Goal: Information Seeking & Learning: Compare options

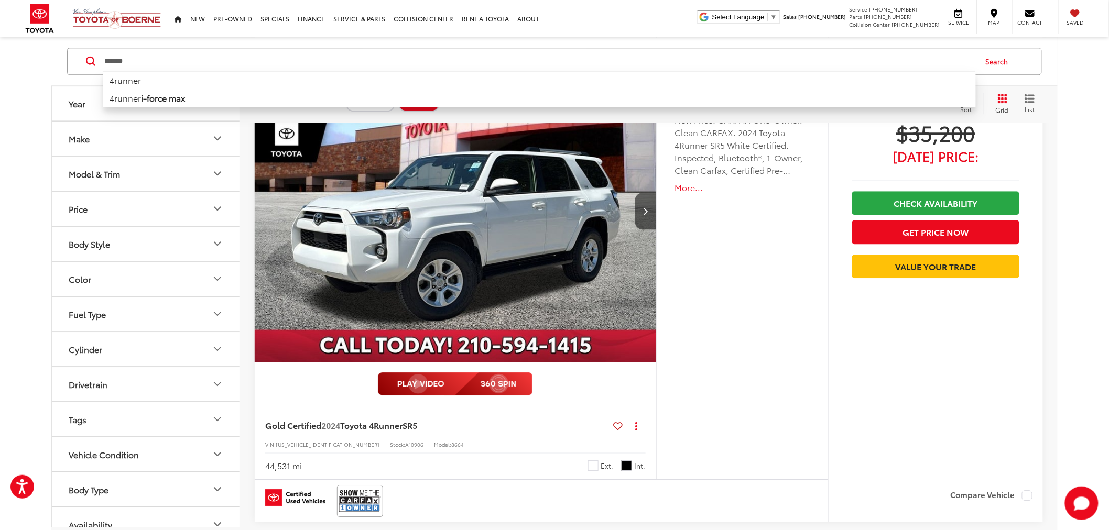
drag, startPoint x: 181, startPoint y: 67, endPoint x: 66, endPoint y: 74, distance: 115.0
click at [66, 74] on div "******* ******* 4runner 4runner i-force max Search" at bounding box center [554, 61] width 985 height 27
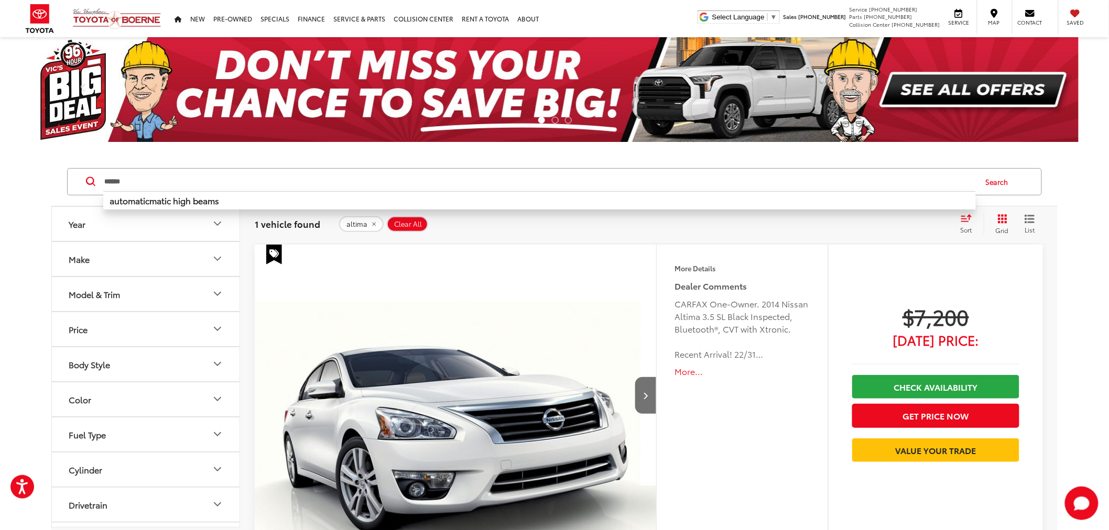
drag, startPoint x: 112, startPoint y: 189, endPoint x: 101, endPoint y: 189, distance: 11.5
click at [101, 189] on div "****** ****** automaticmatic high beams Search" at bounding box center [554, 181] width 975 height 27
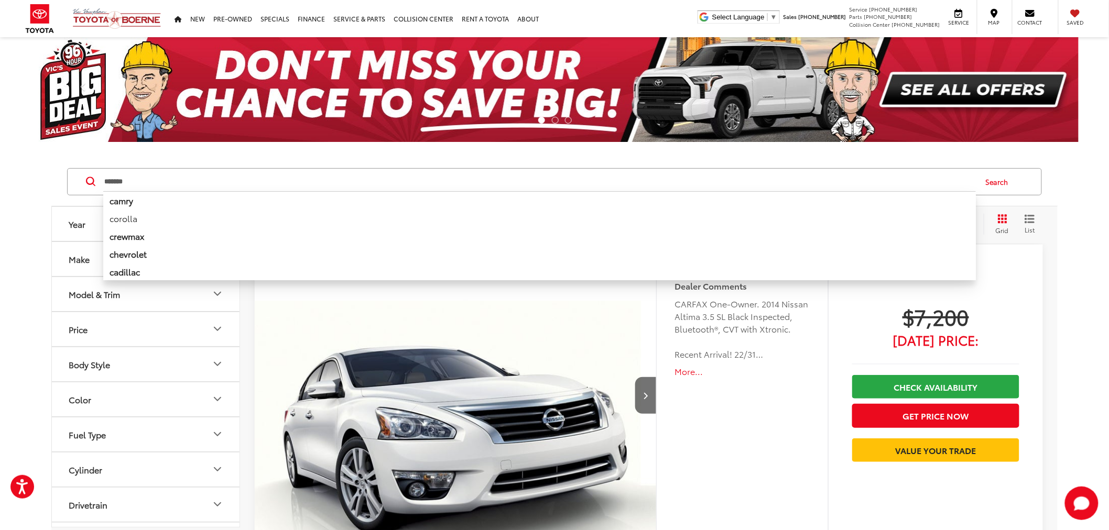
type input "*******"
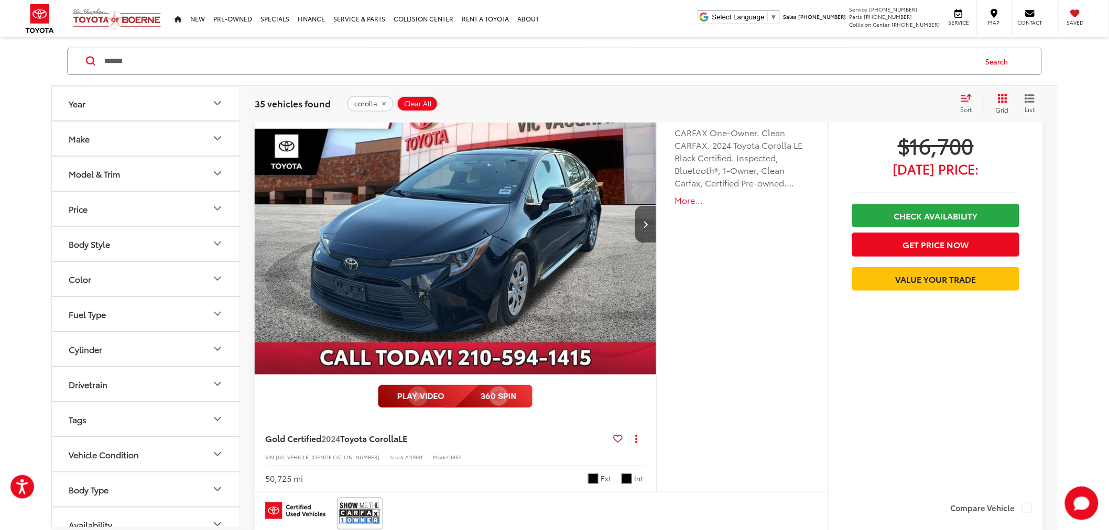
scroll to position [1630, 0]
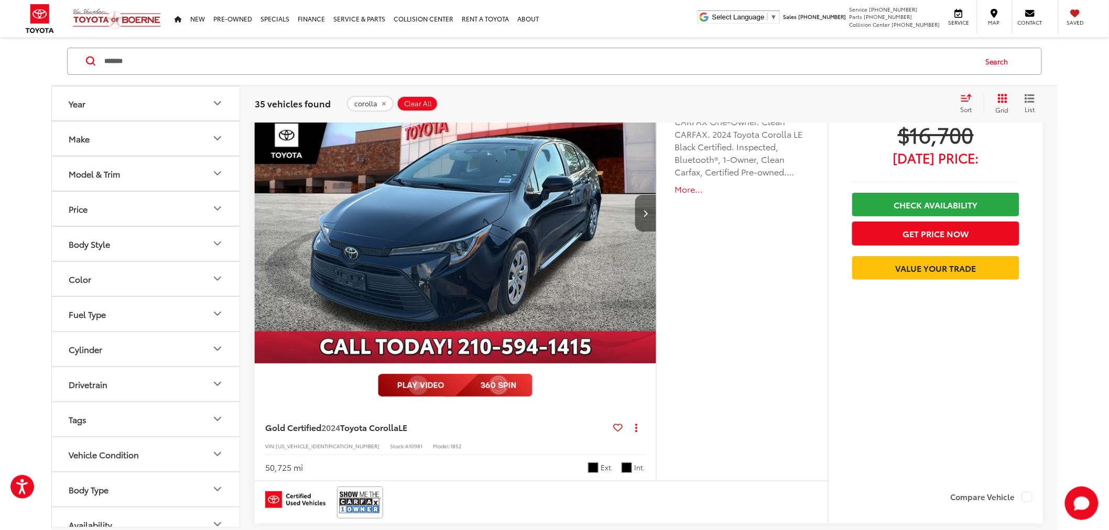
click at [646, 221] on button "Next image" at bounding box center [645, 213] width 21 height 37
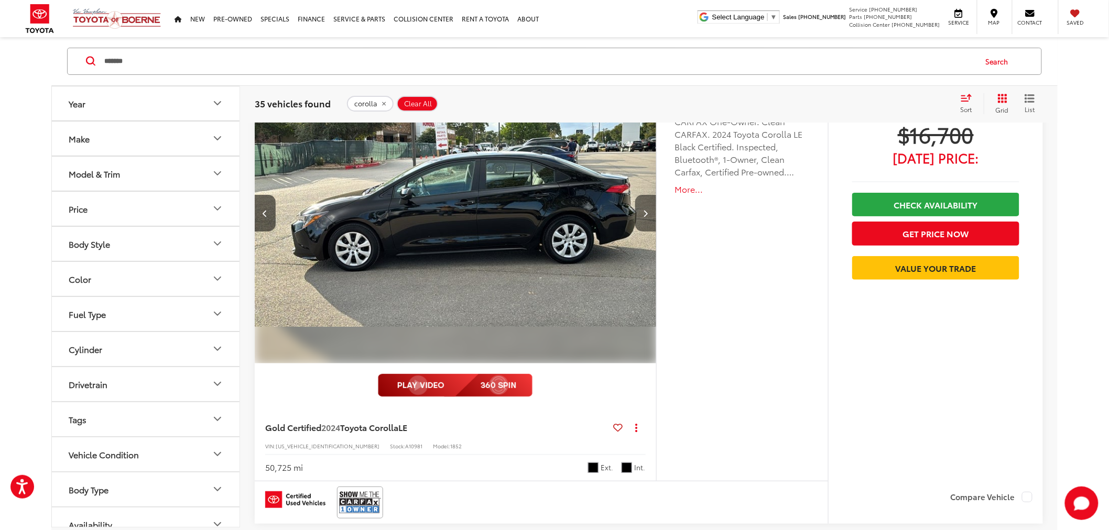
click at [646, 221] on button "Next image" at bounding box center [645, 213] width 21 height 37
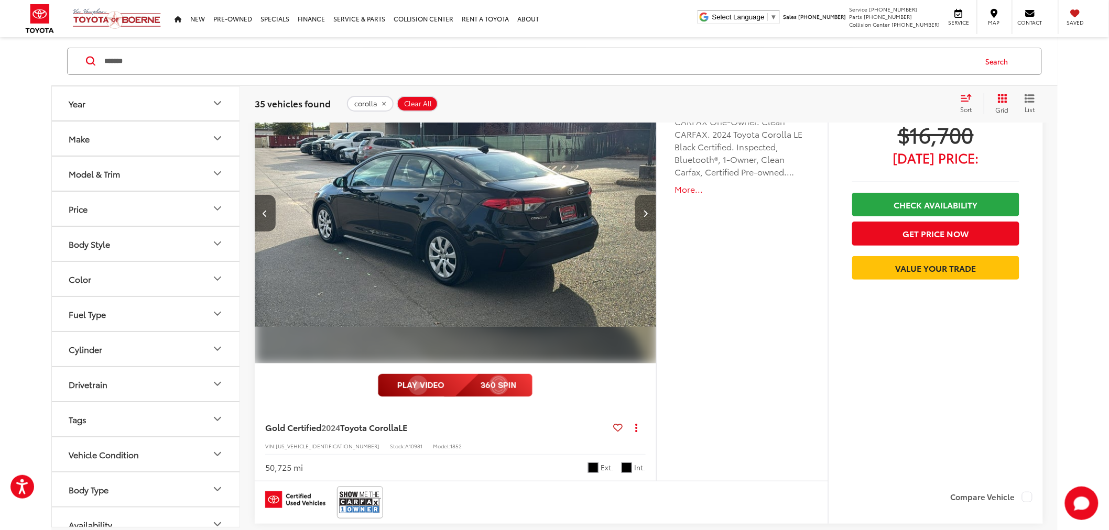
drag, startPoint x: 646, startPoint y: 221, endPoint x: 654, endPoint y: 228, distance: 10.8
click at [646, 221] on button "Next image" at bounding box center [645, 213] width 21 height 37
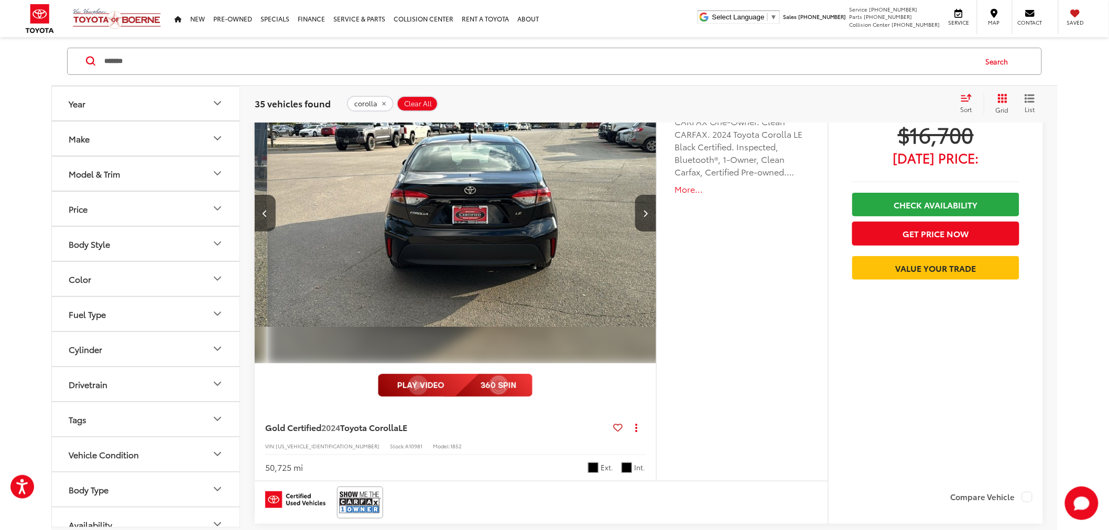
scroll to position [0, 1208]
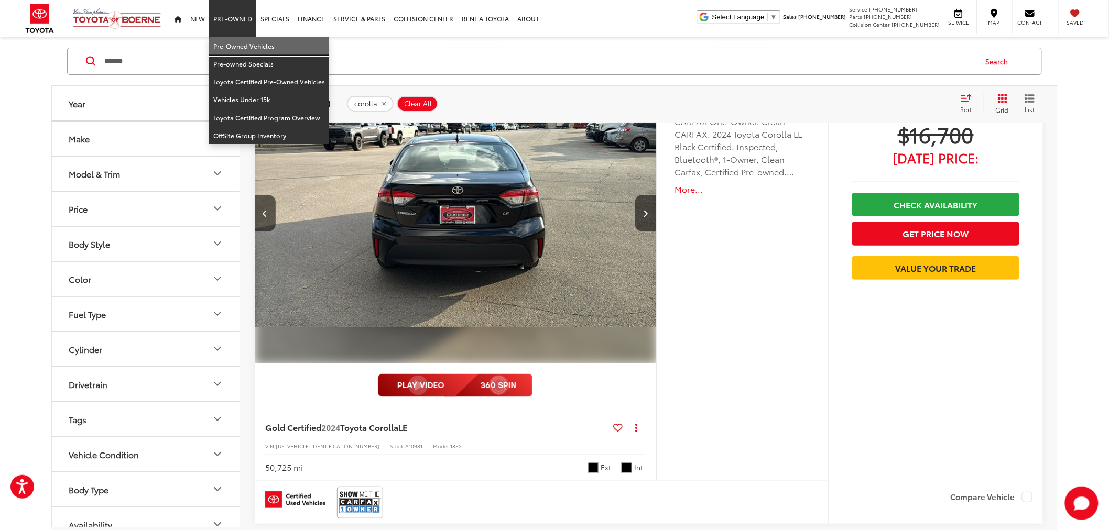
drag, startPoint x: 250, startPoint y: 46, endPoint x: 356, endPoint y: 104, distance: 121.0
click at [250, 46] on link "Pre-Owned Vehicles" at bounding box center [269, 46] width 120 height 18
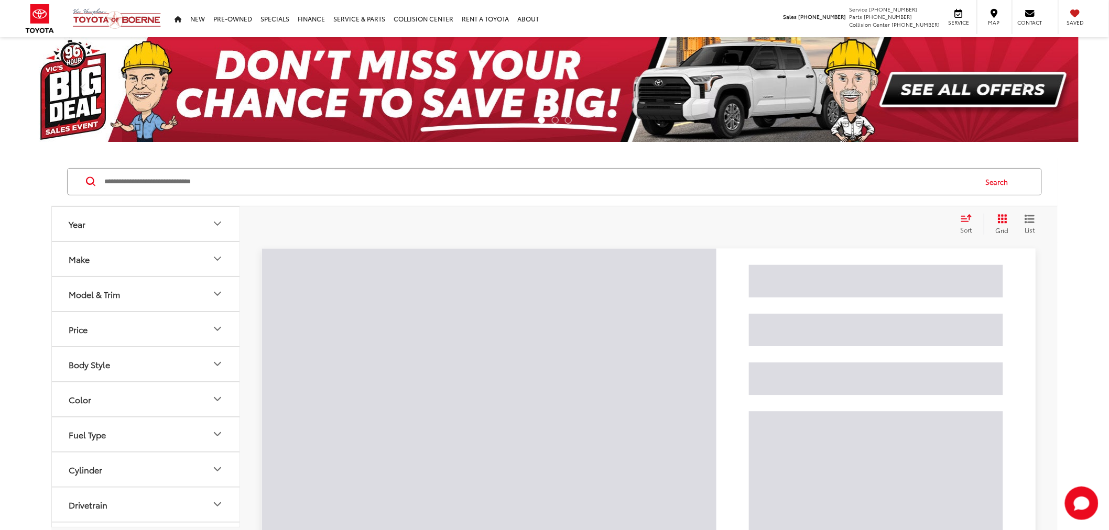
click at [239, 176] on input "Search by Make, Model, or Keyword" at bounding box center [539, 181] width 872 height 25
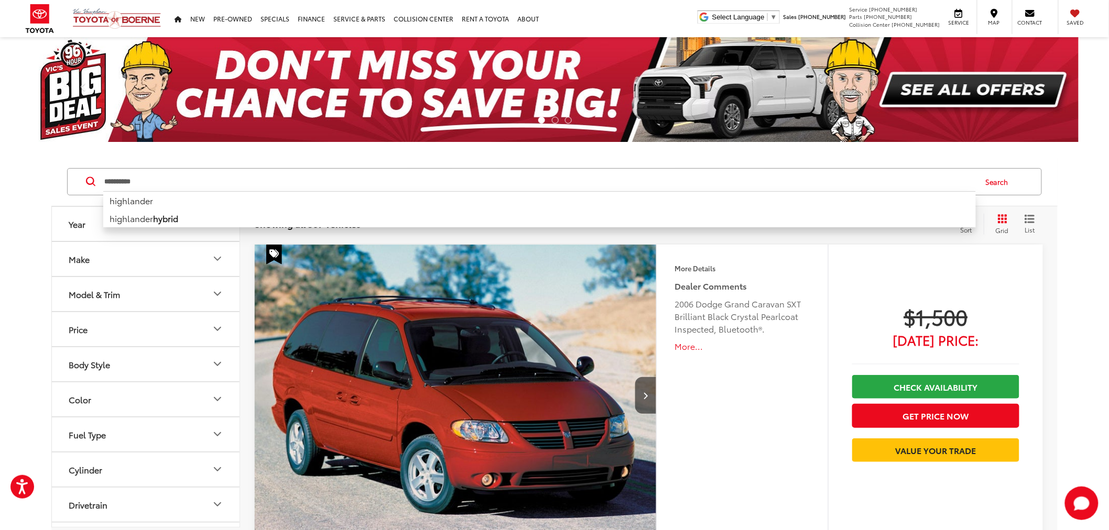
type input "**********"
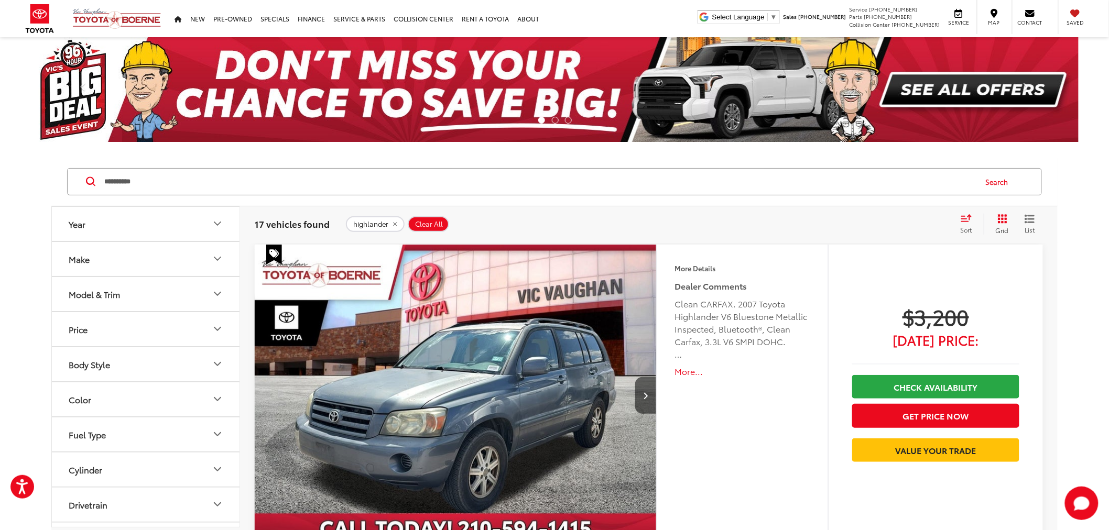
click at [711, 298] on div "Clean CARFAX. 2007 Toyota Highlander V6 Bluestone Metallic Inspected, Bluetooth…" at bounding box center [742, 329] width 135 height 63
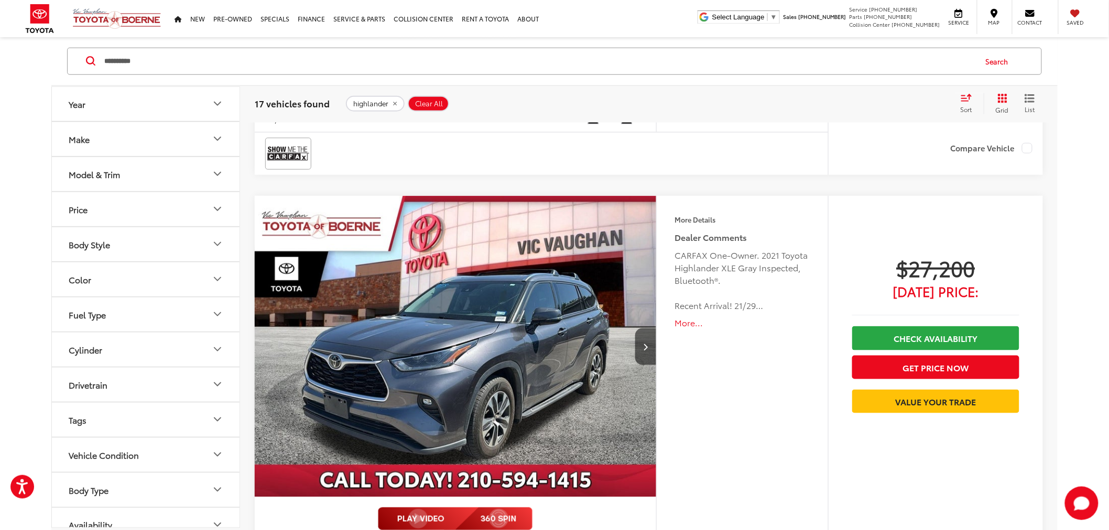
scroll to position [1927, 0]
click at [643, 238] on img "2021 Toyota Highlander XLE 0" at bounding box center [455, 347] width 403 height 302
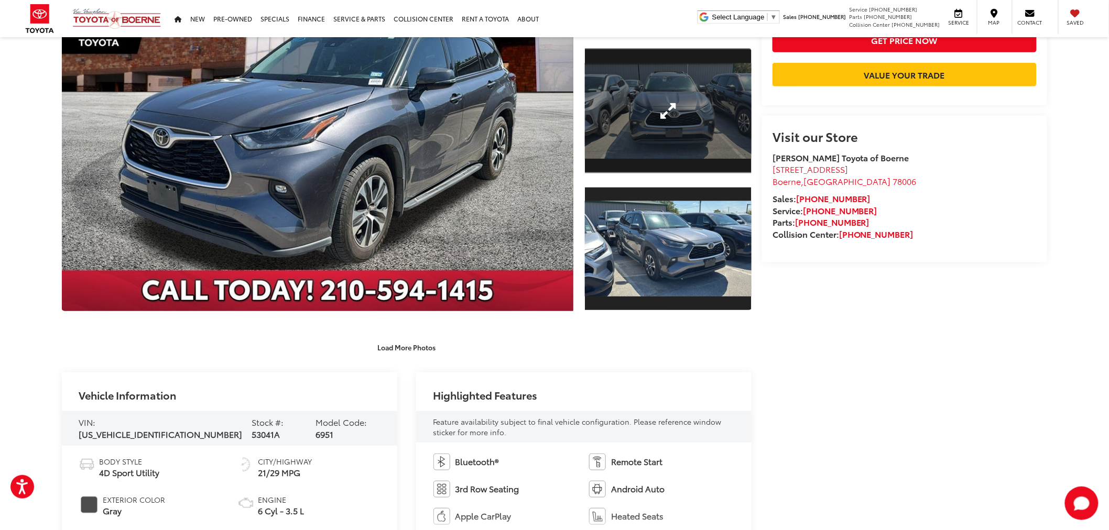
scroll to position [291, 0]
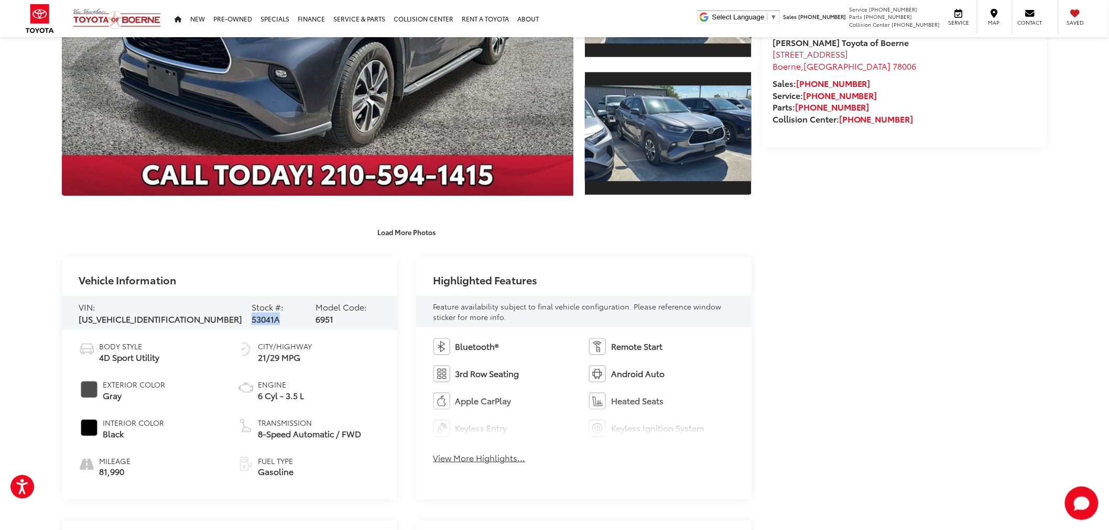
drag, startPoint x: 260, startPoint y: 305, endPoint x: 229, endPoint y: 313, distance: 32.5
click at [229, 313] on div "VIN: 5TDGZRAH1MS049837 Stock #: 53041A Model Code: 6951" at bounding box center [229, 313] width 335 height 35
copy span "53041A"
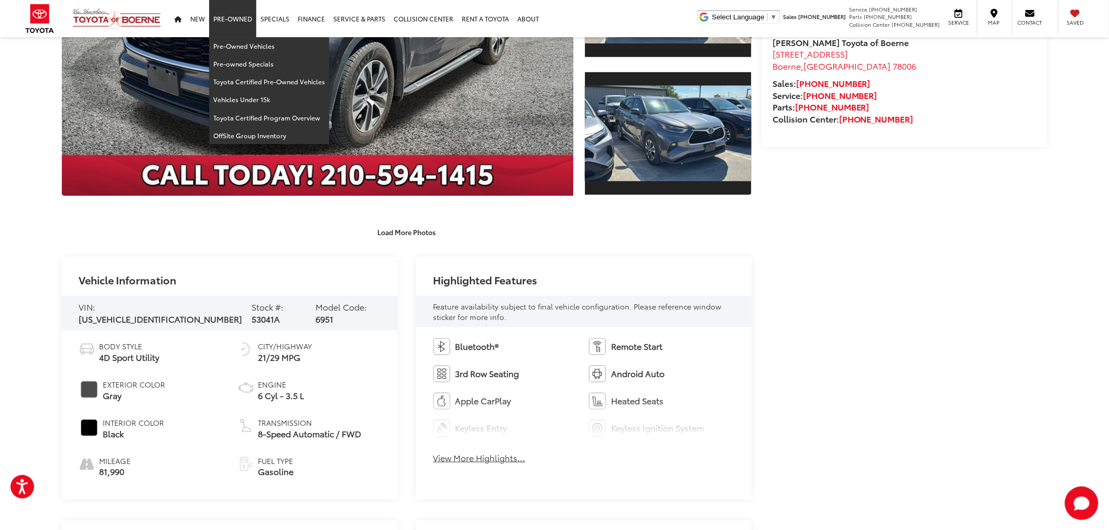
drag, startPoint x: 223, startPoint y: 14, endPoint x: 228, endPoint y: 15, distance: 5.3
click at [223, 14] on link "Pre-Owned" at bounding box center [232, 18] width 47 height 37
click at [243, 21] on link "Pre-Owned" at bounding box center [232, 18] width 47 height 37
click at [249, 46] on link "Pre-Owned Vehicles" at bounding box center [269, 46] width 120 height 18
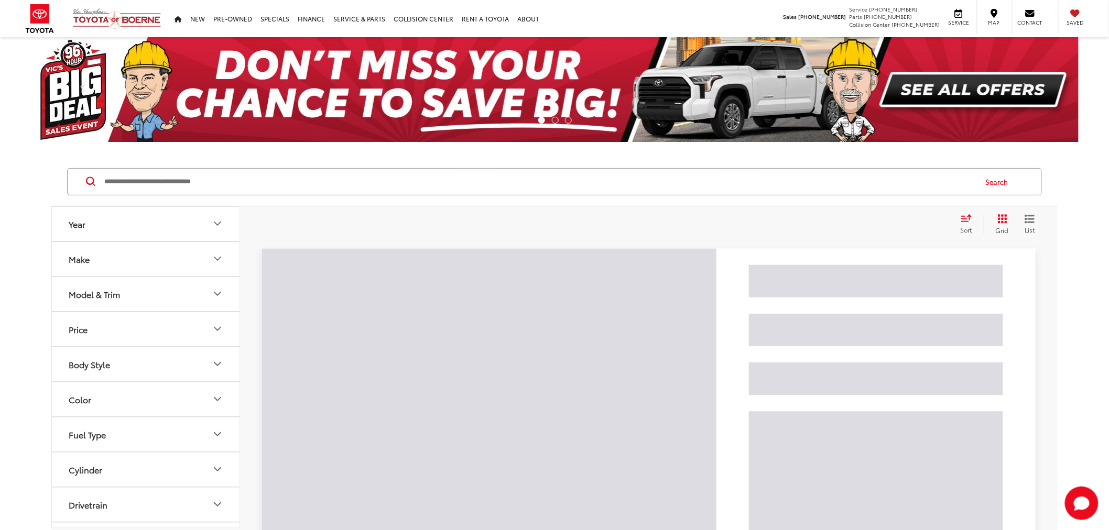
click at [256, 181] on input "Search by Make, Model, or Keyword" at bounding box center [539, 181] width 872 height 25
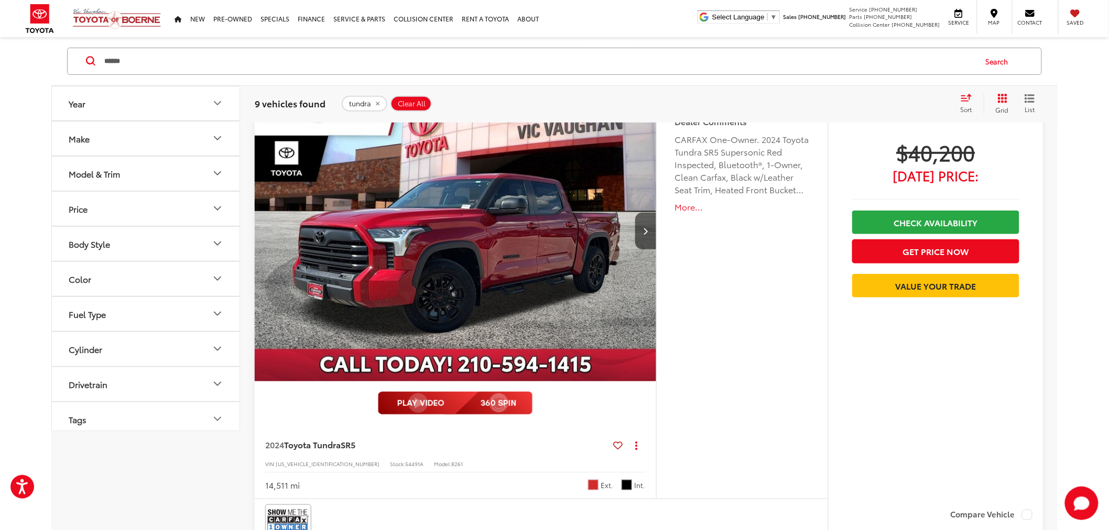
scroll to position [174, 0]
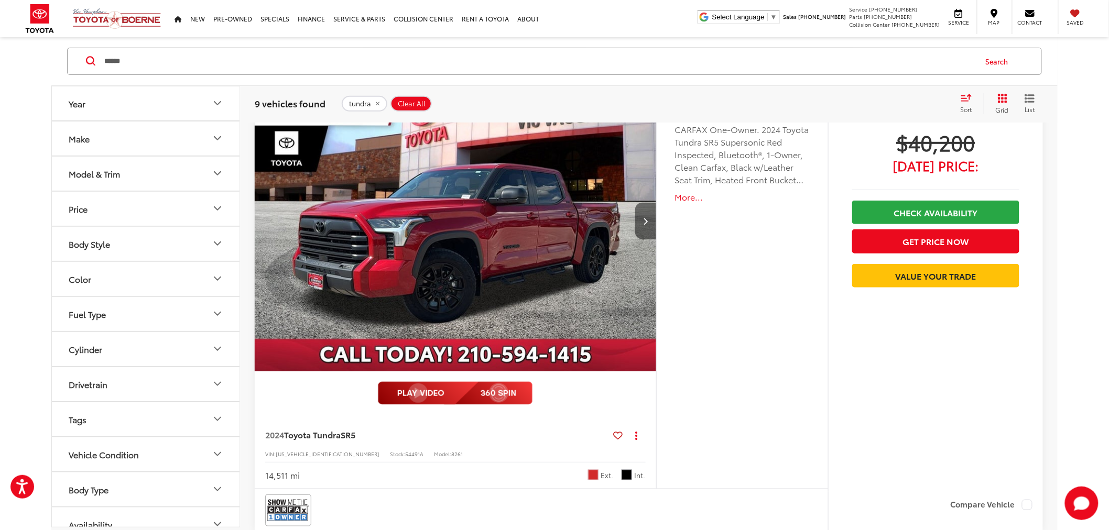
click at [645, 213] on button "Next image" at bounding box center [645, 221] width 21 height 37
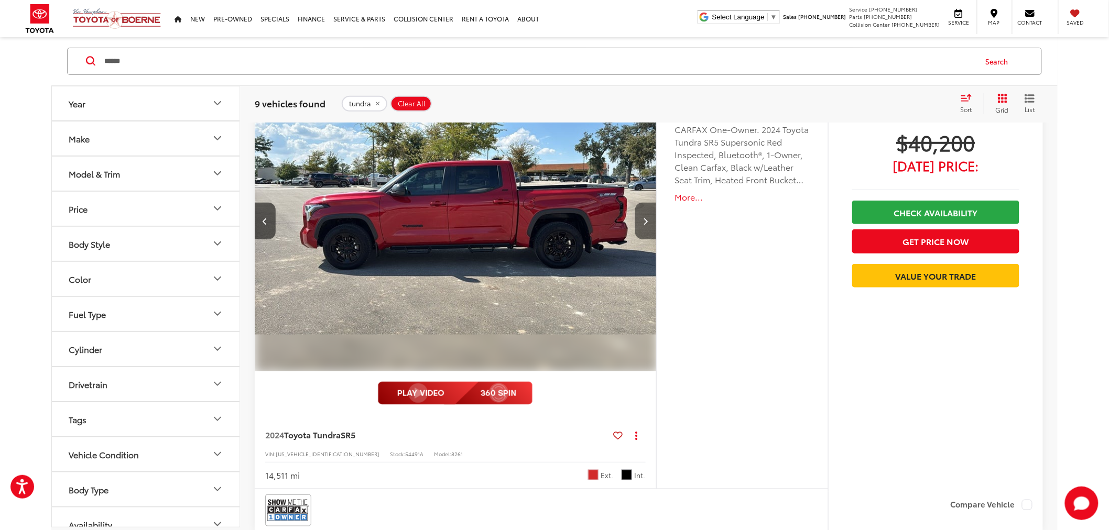
click at [645, 213] on button "Next image" at bounding box center [645, 221] width 21 height 37
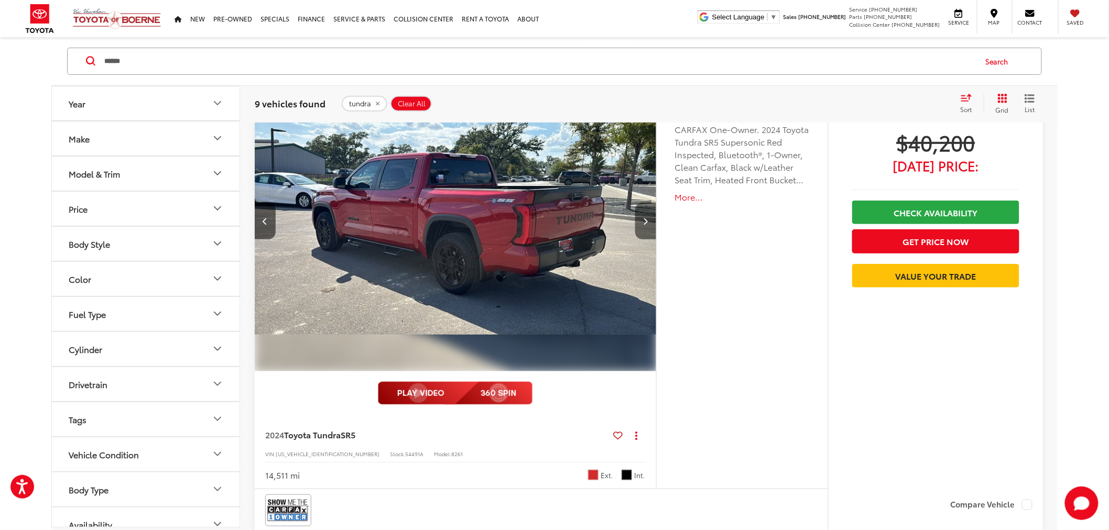
click at [645, 213] on button "Next image" at bounding box center [645, 221] width 21 height 37
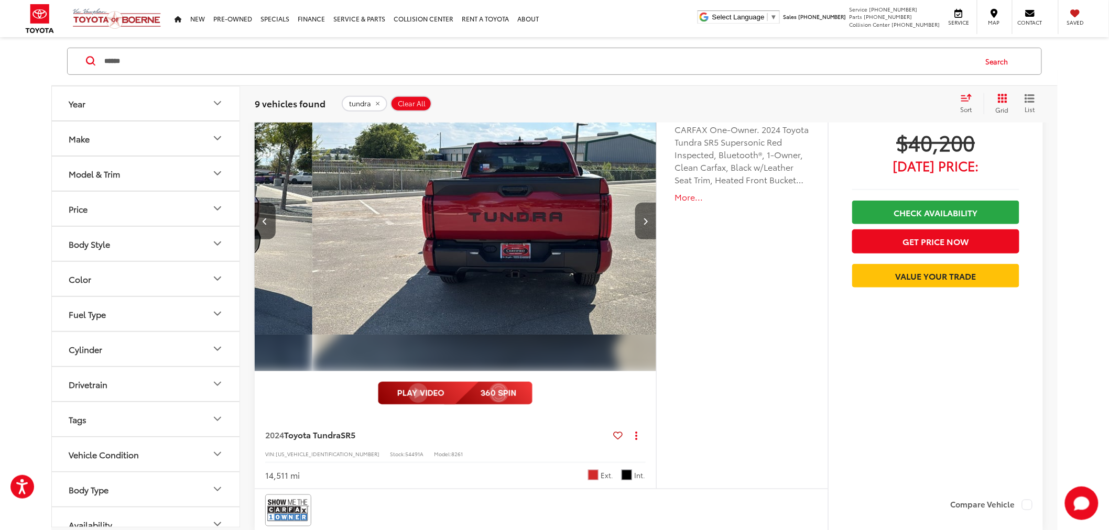
scroll to position [0, 1208]
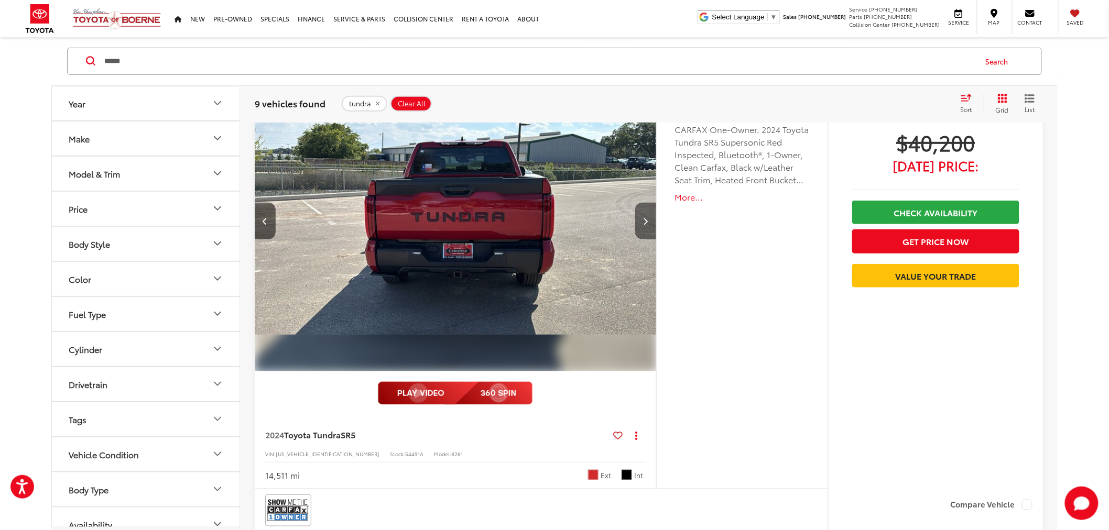
click at [645, 213] on button "Next image" at bounding box center [645, 221] width 21 height 37
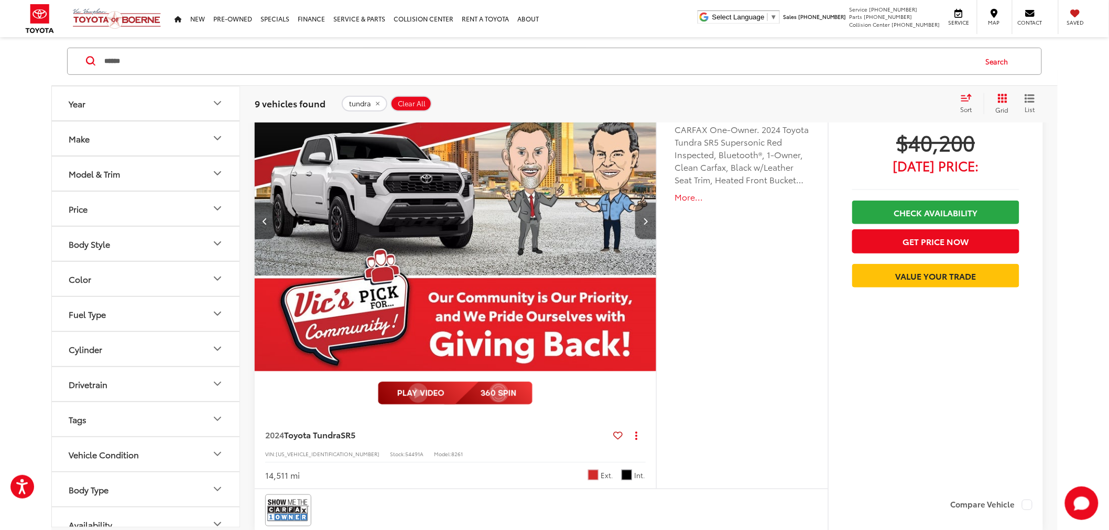
click at [645, 213] on button "Next image" at bounding box center [645, 221] width 21 height 37
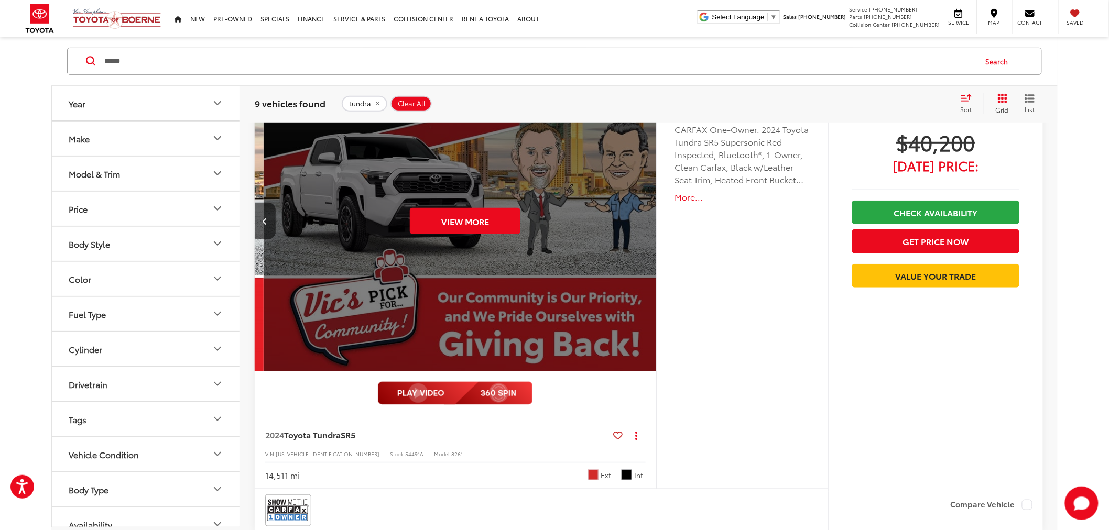
scroll to position [0, 2014]
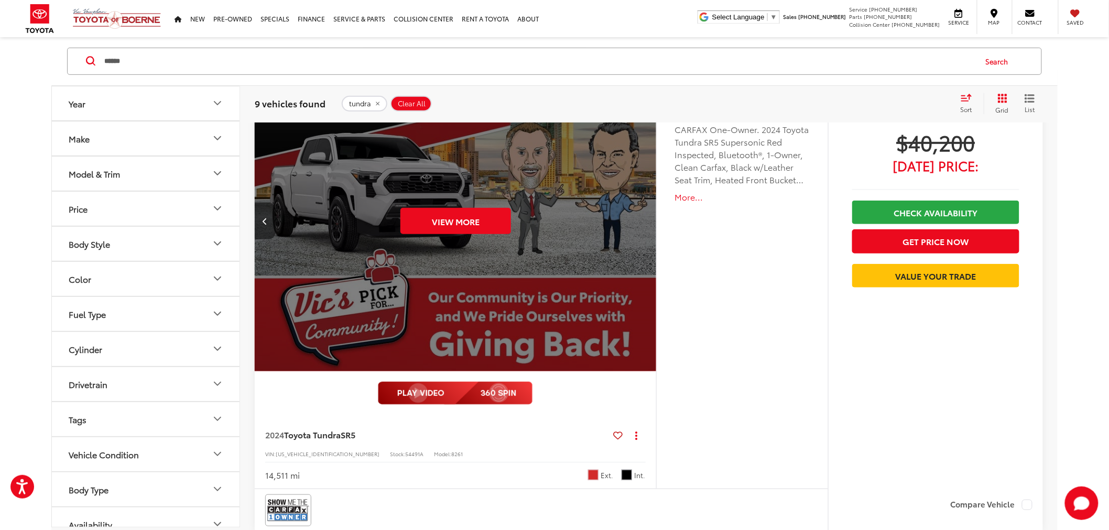
click at [263, 221] on icon "Previous image" at bounding box center [265, 220] width 5 height 7
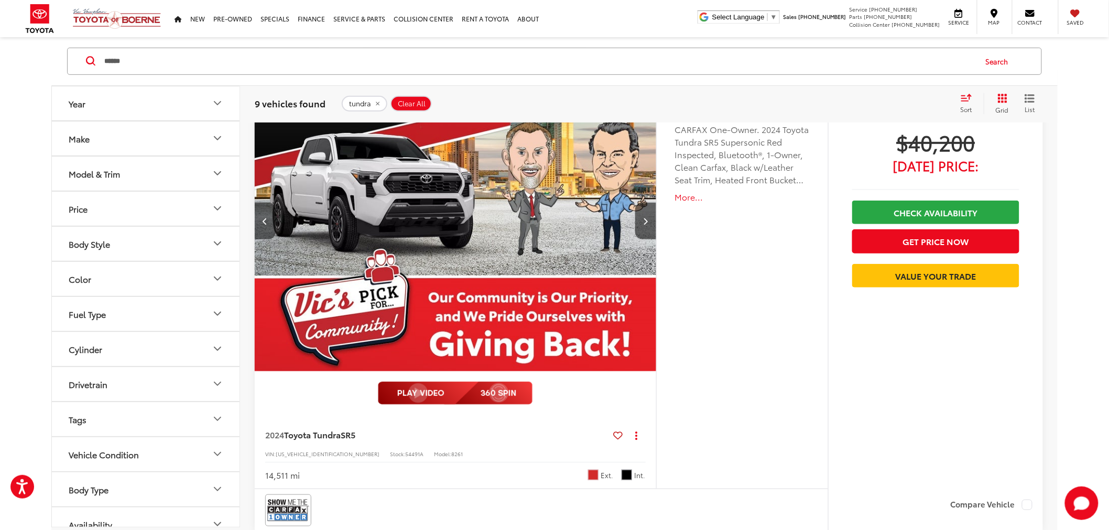
click at [263, 221] on icon "Previous image" at bounding box center [265, 220] width 5 height 7
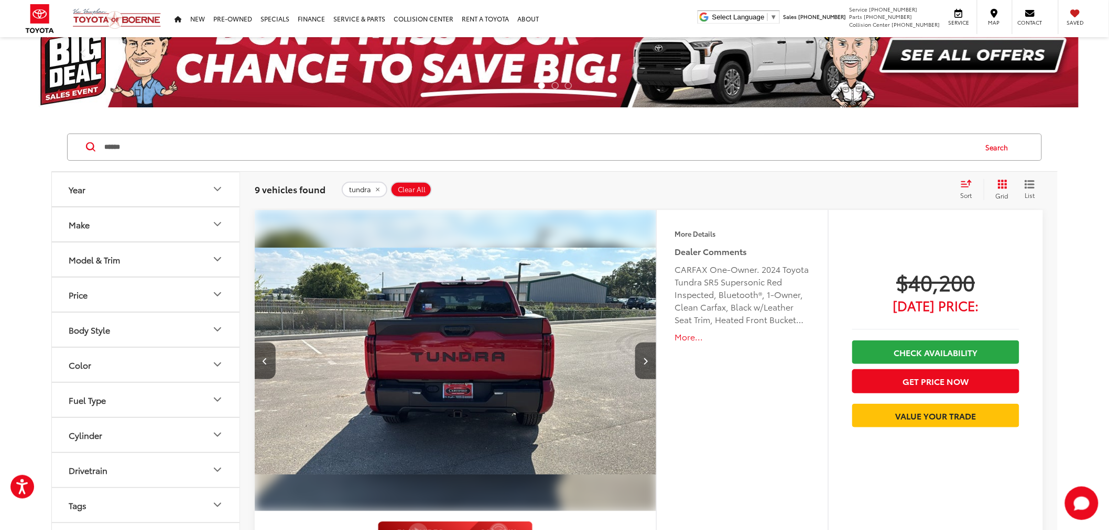
scroll to position [0, 0]
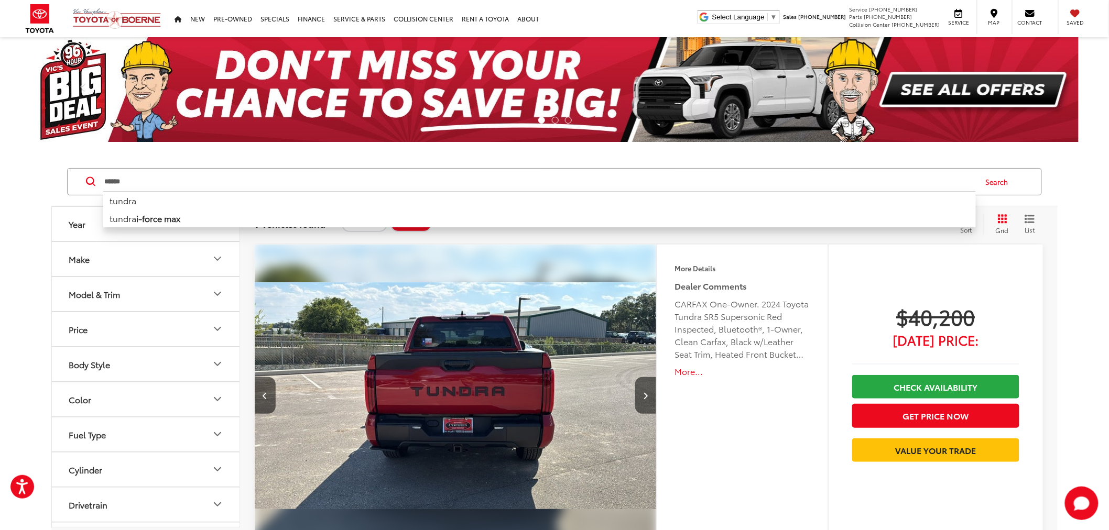
drag, startPoint x: 197, startPoint y: 196, endPoint x: 24, endPoint y: 201, distance: 173.0
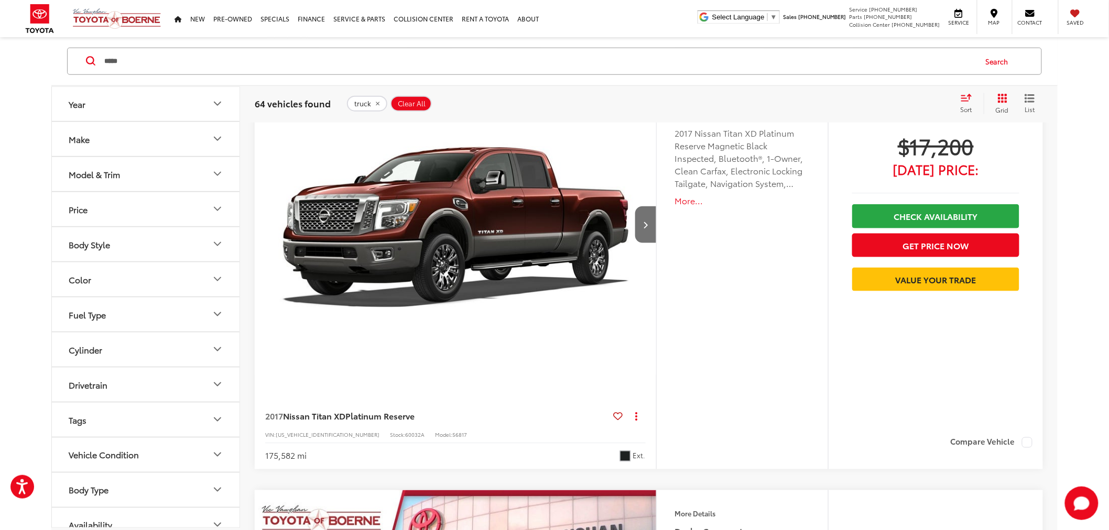
scroll to position [2037, 0]
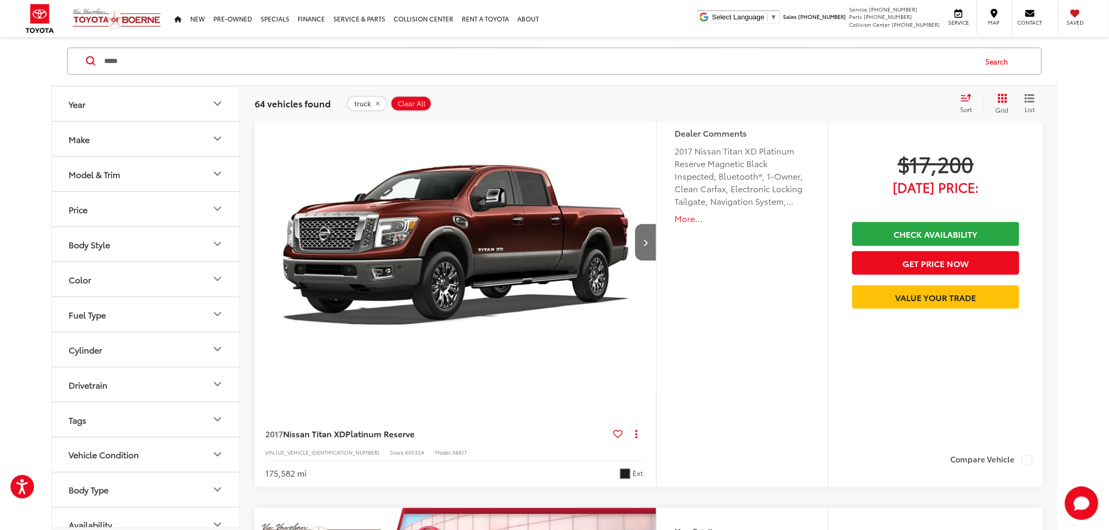
drag, startPoint x: 66, startPoint y: 63, endPoint x: 0, endPoint y: 85, distance: 69.6
click at [0, 85] on div "Year Make Model & Trim Price * — ****** 0 71000 Special Offers Only Only show v…" at bounding box center [554, 57] width 1109 height 3874
type input "***"
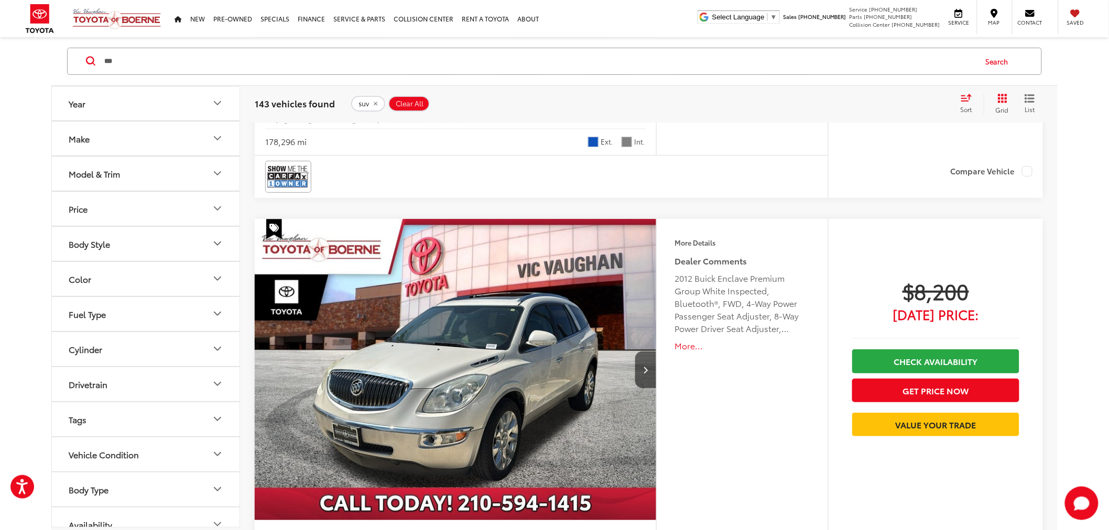
scroll to position [3497, 0]
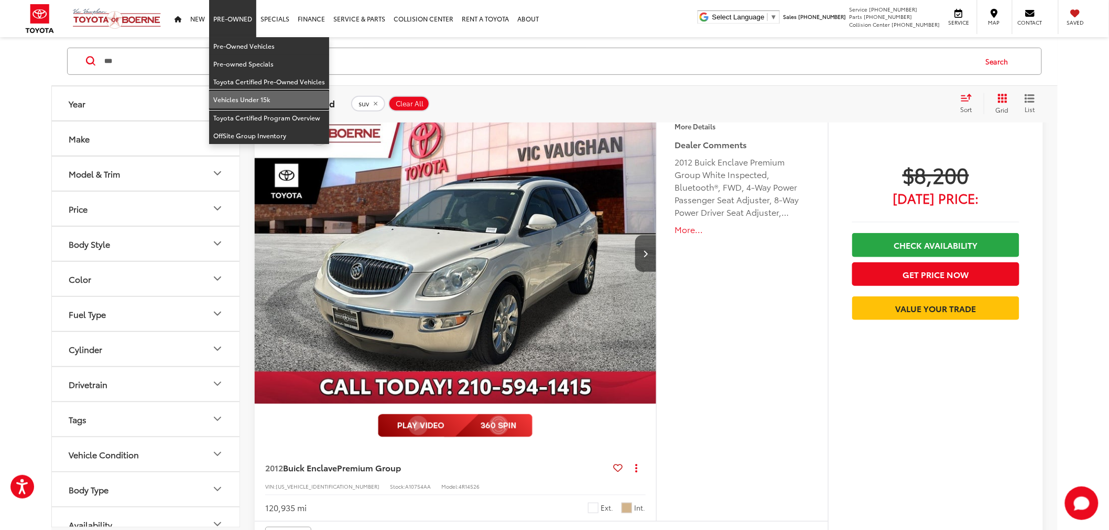
click at [271, 95] on link "Vehicles Under 15k" at bounding box center [269, 100] width 120 height 18
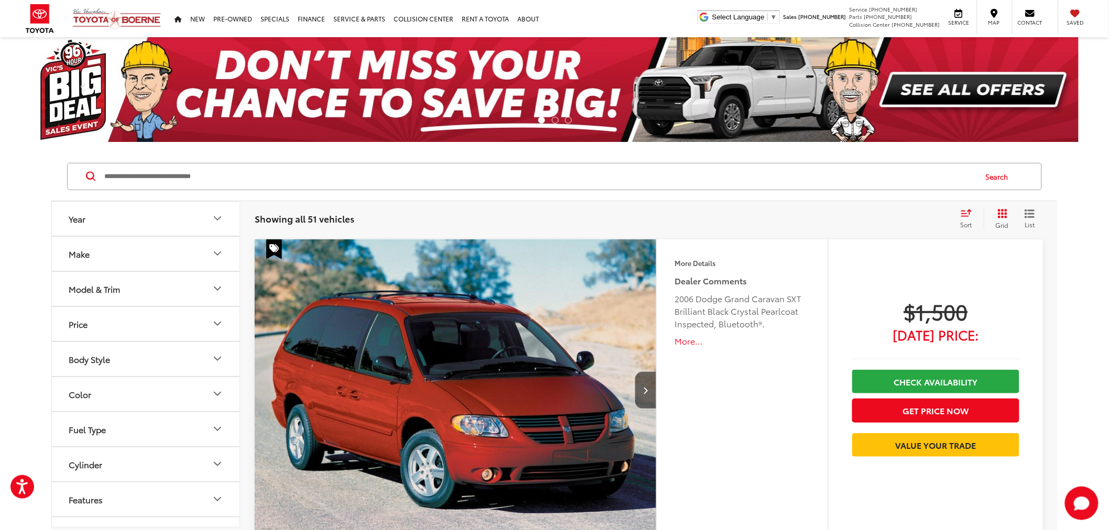
click at [965, 228] on span "Sort" at bounding box center [966, 224] width 12 height 9
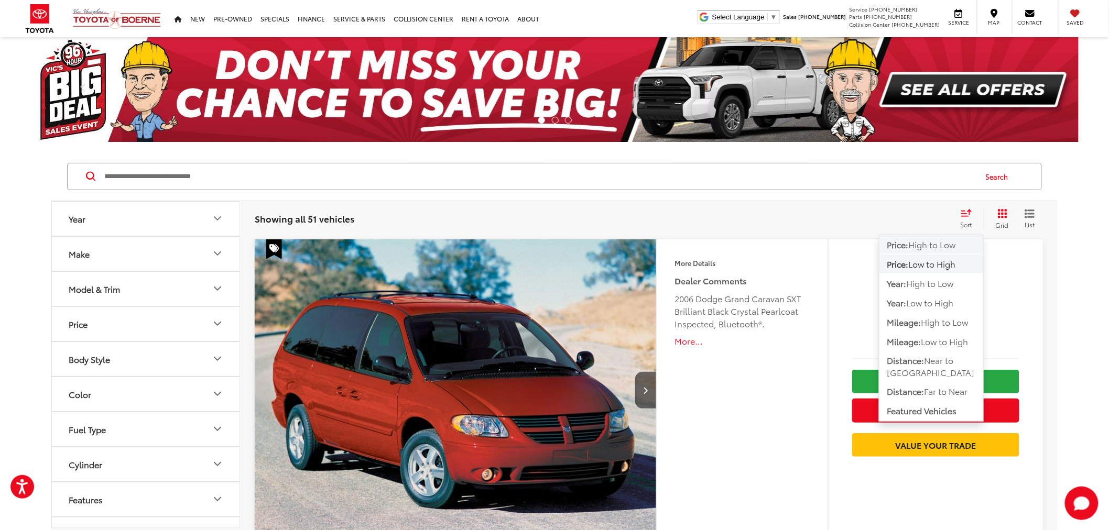
click at [926, 247] on span "High to Low" at bounding box center [932, 244] width 47 height 12
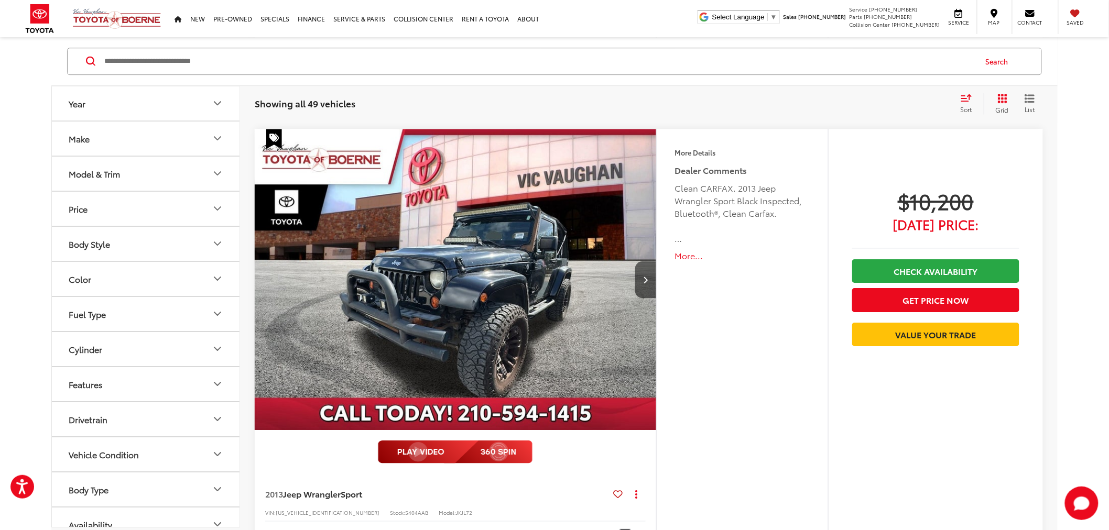
scroll to position [2911, 0]
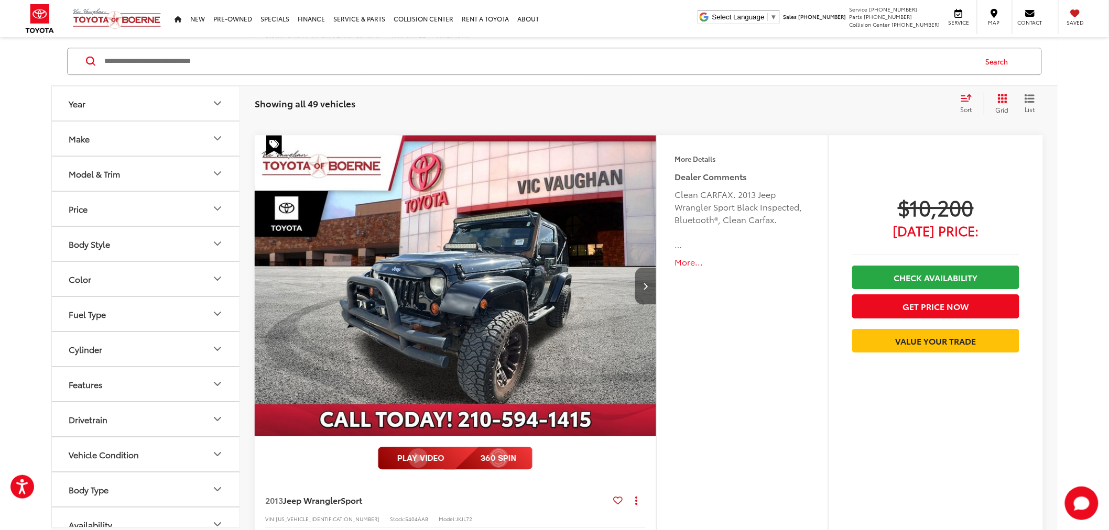
click at [648, 287] on button "Next image" at bounding box center [645, 286] width 21 height 37
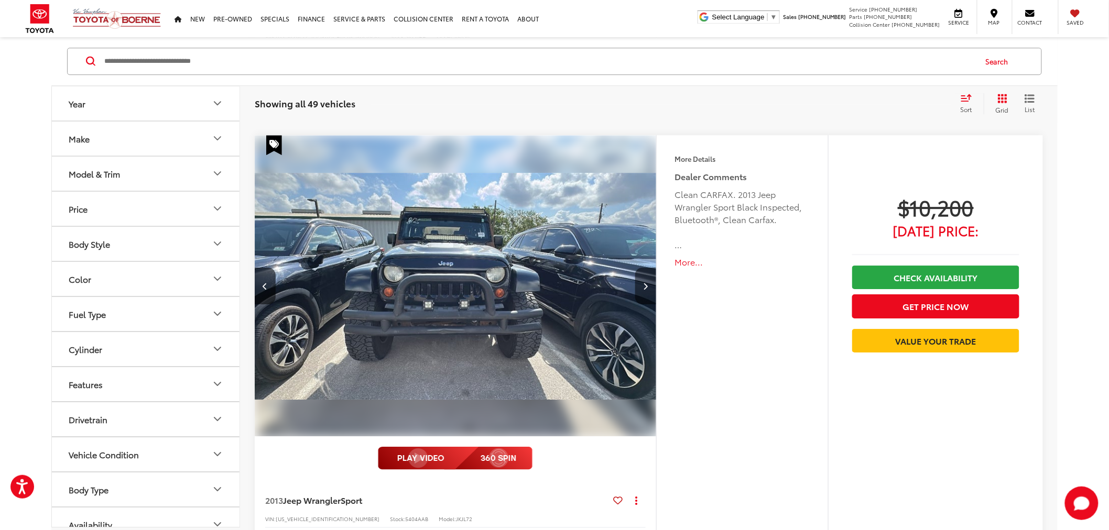
click at [648, 287] on button "Next image" at bounding box center [645, 286] width 21 height 37
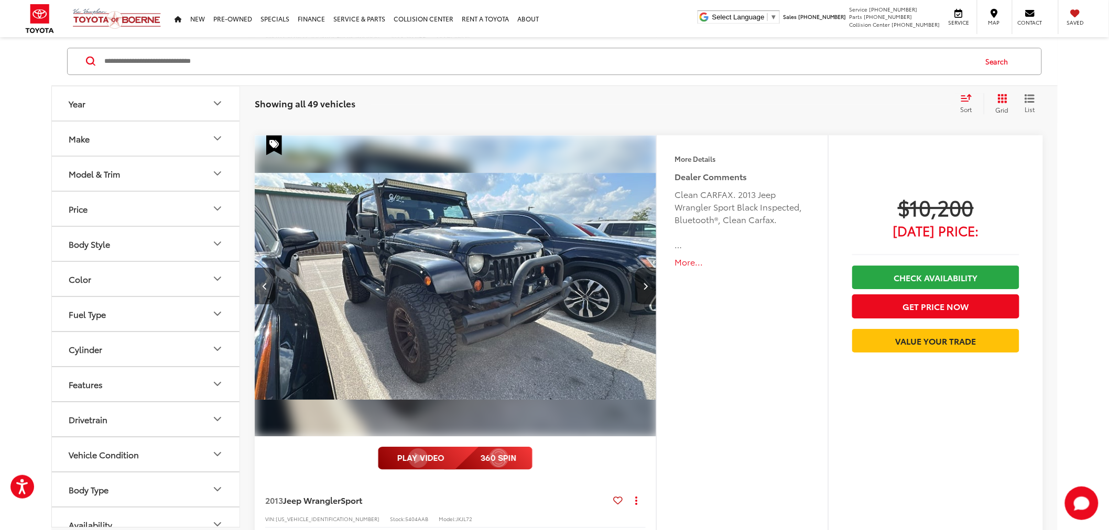
click at [648, 287] on button "Next image" at bounding box center [645, 286] width 21 height 37
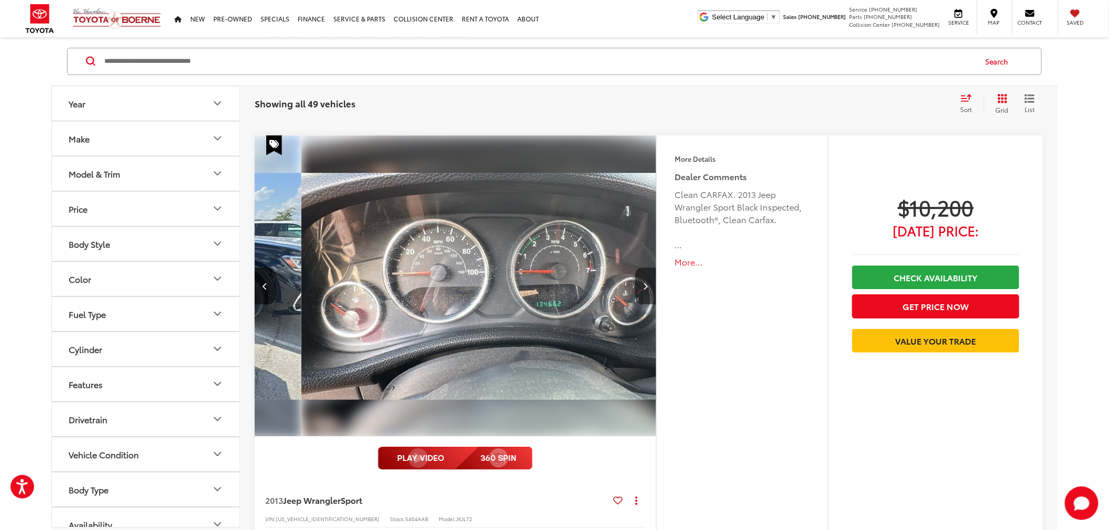
scroll to position [0, 1208]
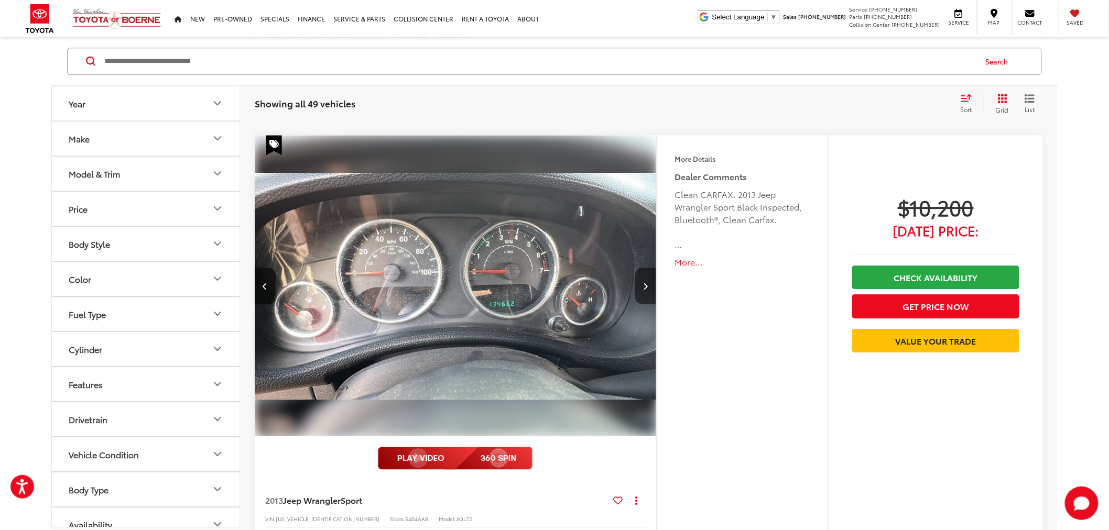
click at [648, 287] on button "Next image" at bounding box center [645, 286] width 21 height 37
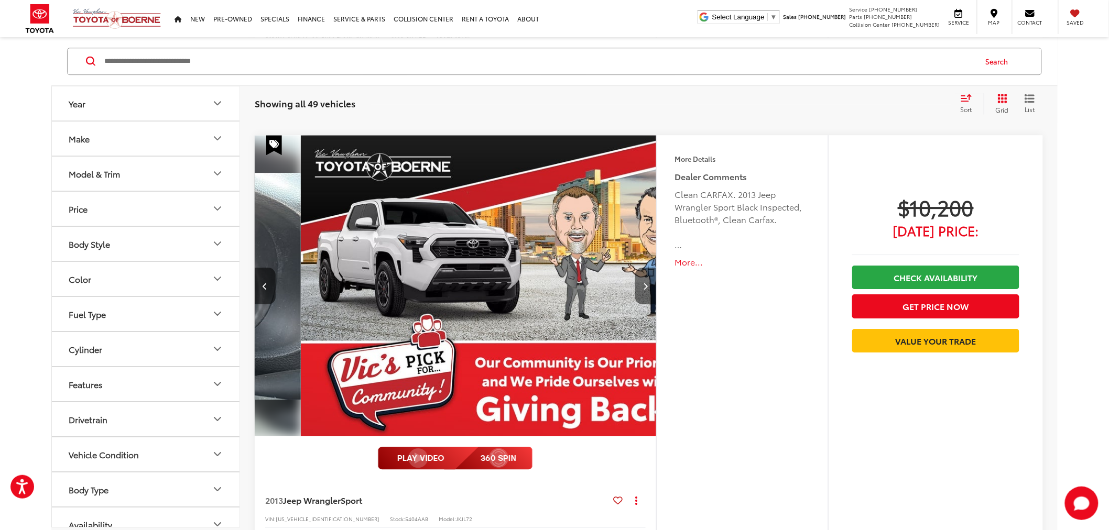
scroll to position [0, 1611]
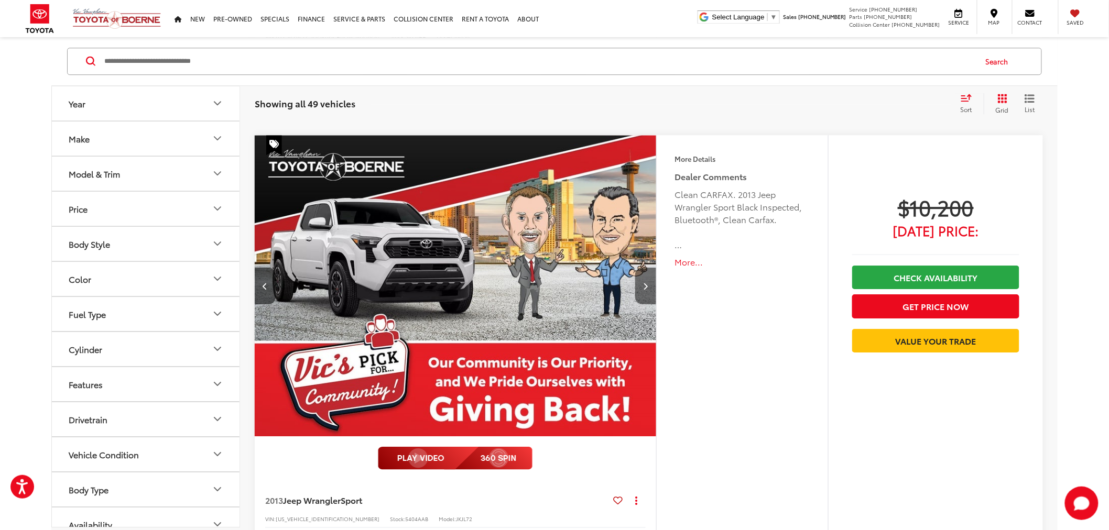
click at [648, 287] on button "Next image" at bounding box center [645, 286] width 21 height 37
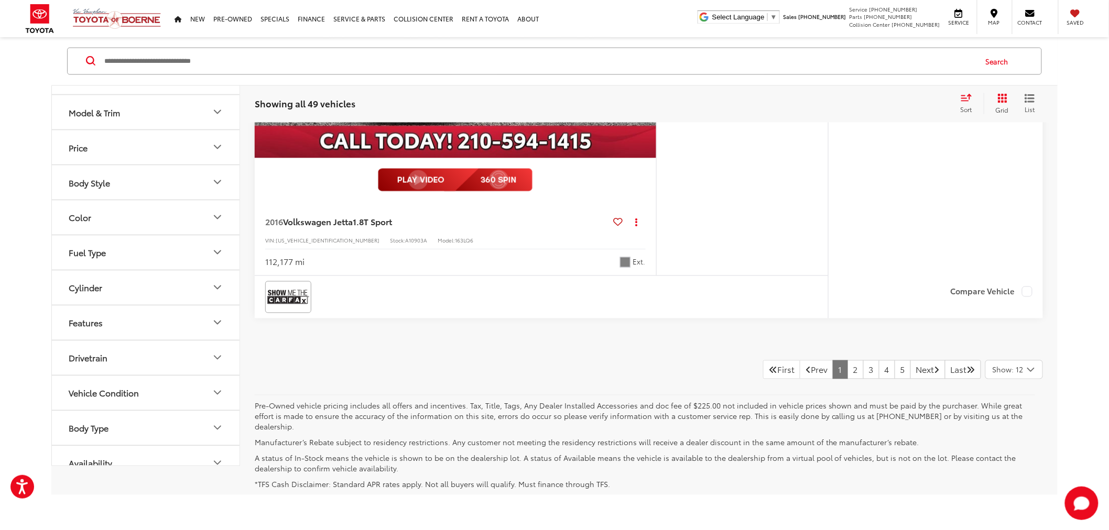
scroll to position [5672, 0]
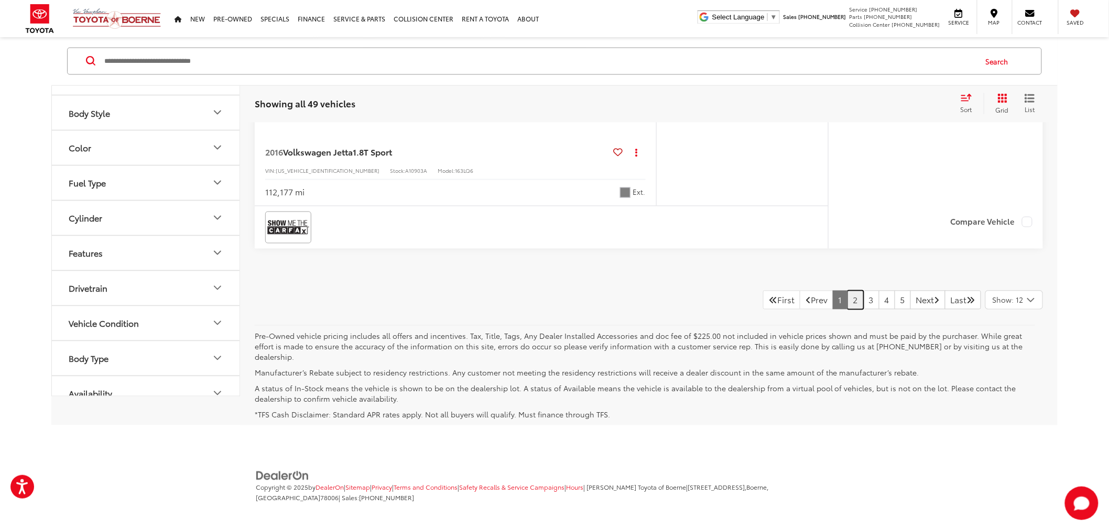
click at [847, 305] on link "2" at bounding box center [855, 300] width 16 height 19
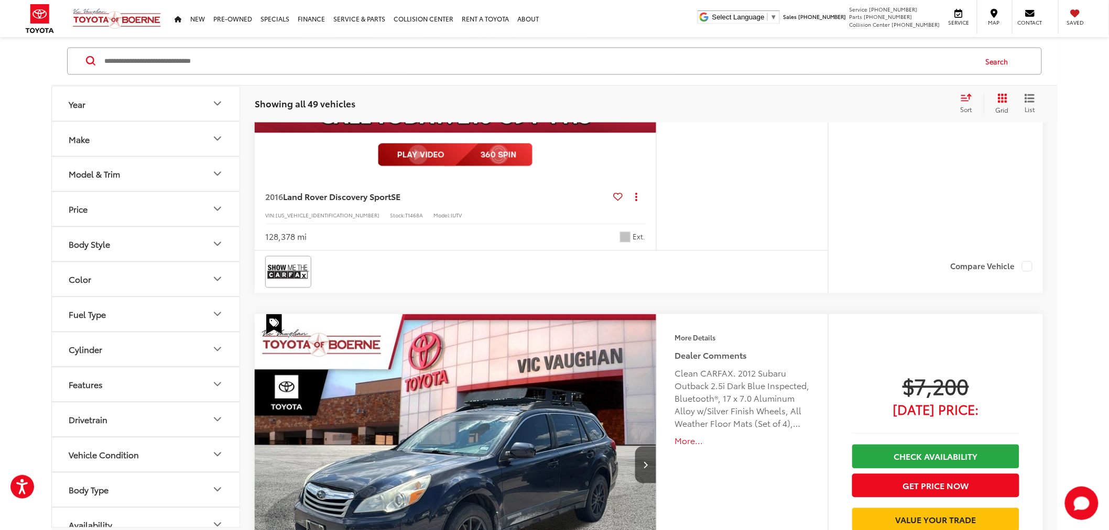
scroll to position [2153, 0]
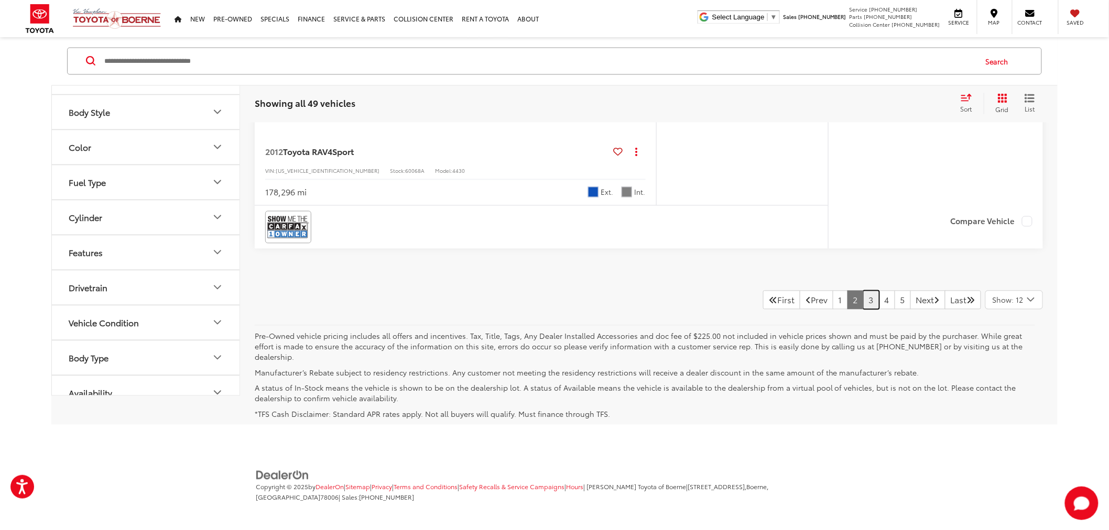
click at [863, 291] on link "3" at bounding box center [871, 300] width 16 height 19
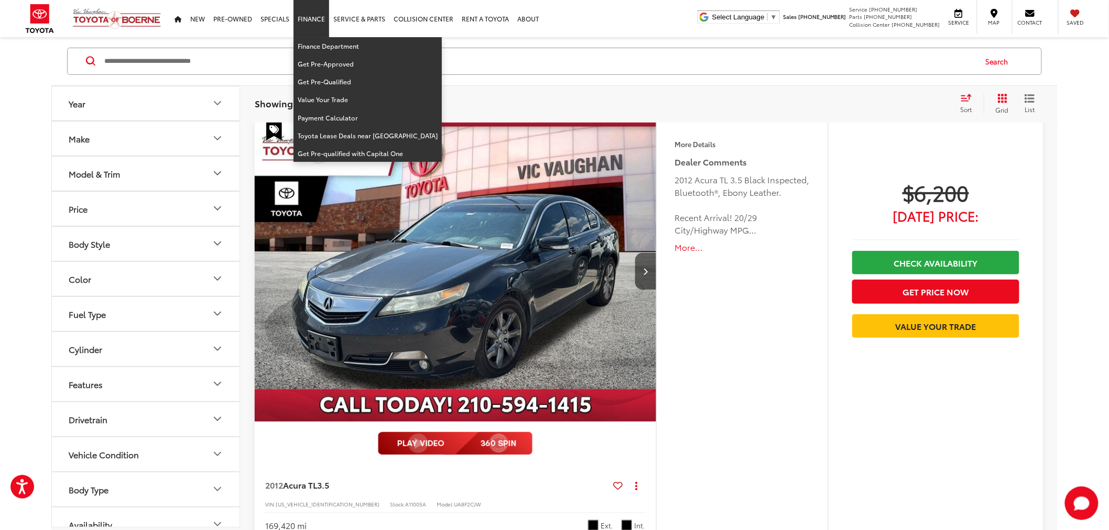
scroll to position [115, 0]
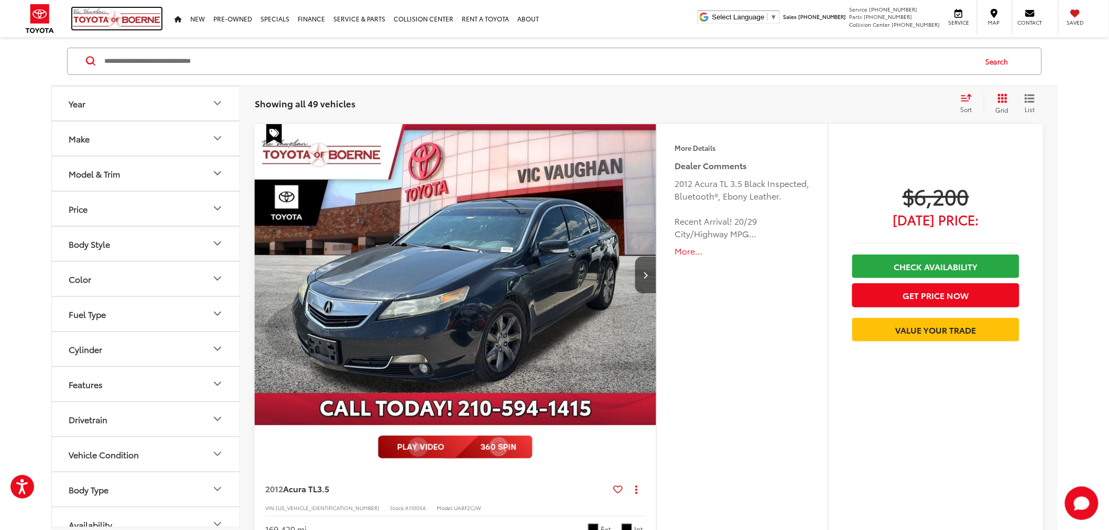
click at [123, 16] on img at bounding box center [116, 18] width 89 height 21
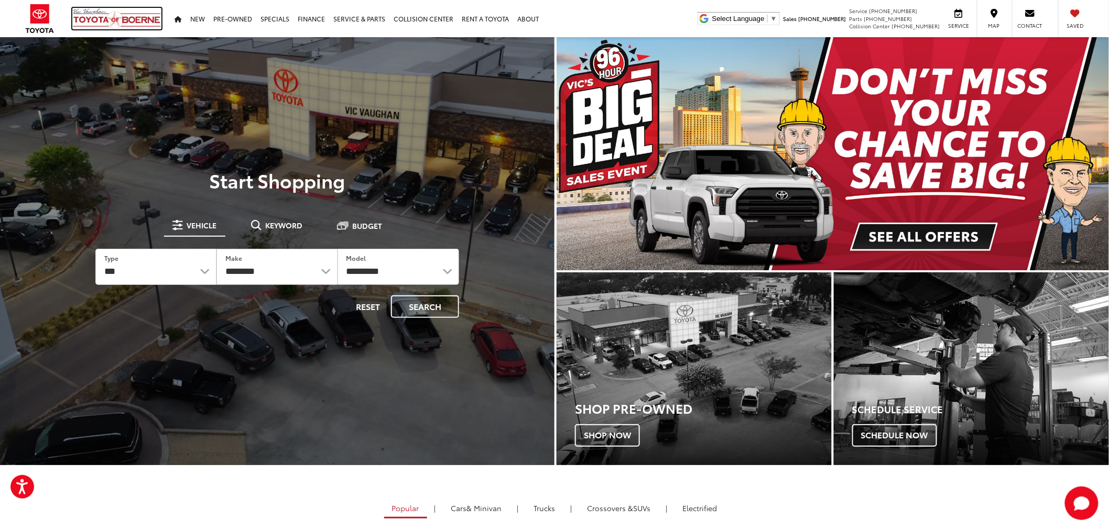
click at [123, 19] on img at bounding box center [116, 18] width 89 height 21
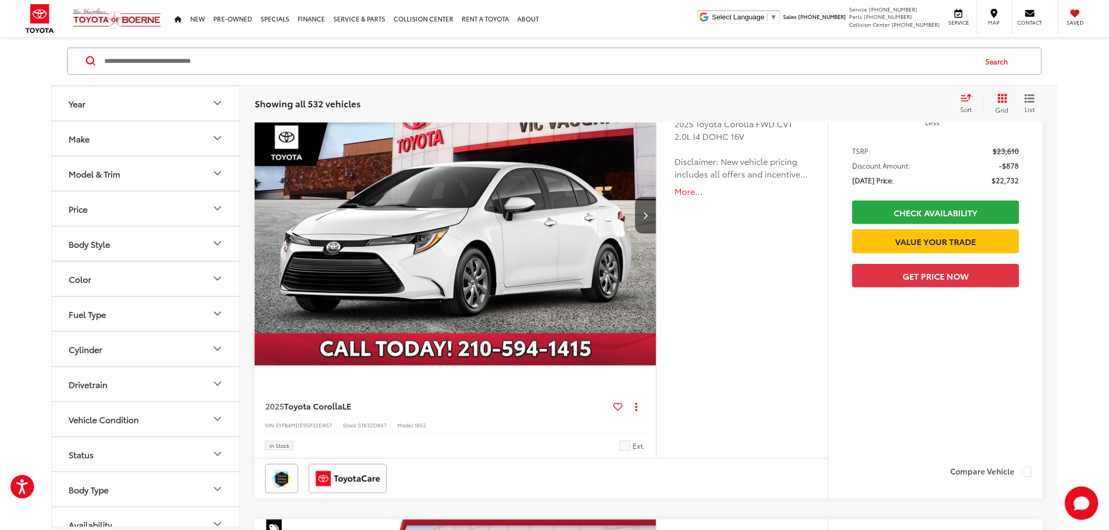
scroll to position [291, 0]
